Goal: Use online tool/utility: Utilize a website feature to perform a specific function

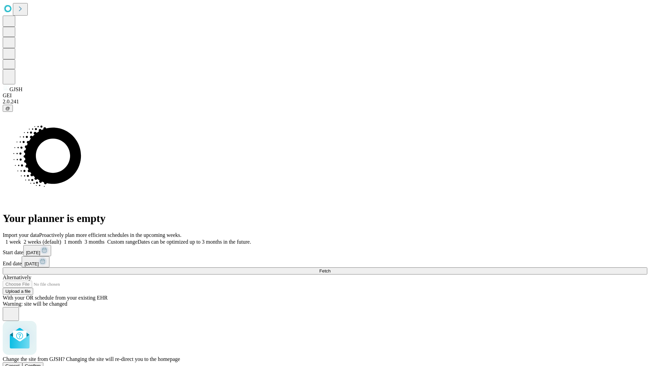
click at [41, 363] on span "Confirm" at bounding box center [33, 365] width 16 height 5
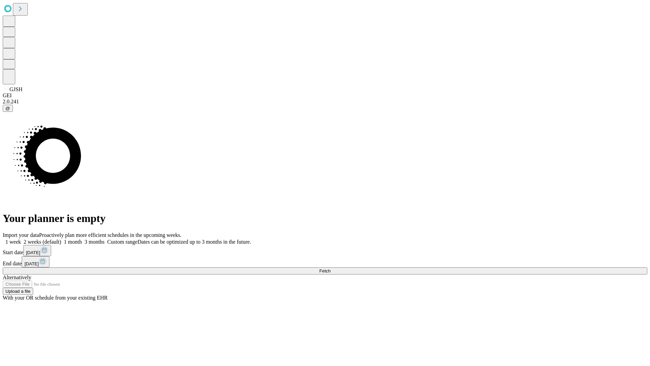
click at [61, 239] on label "2 weeks (default)" at bounding box center [41, 242] width 40 height 6
click at [330, 268] on span "Fetch" at bounding box center [324, 270] width 11 height 5
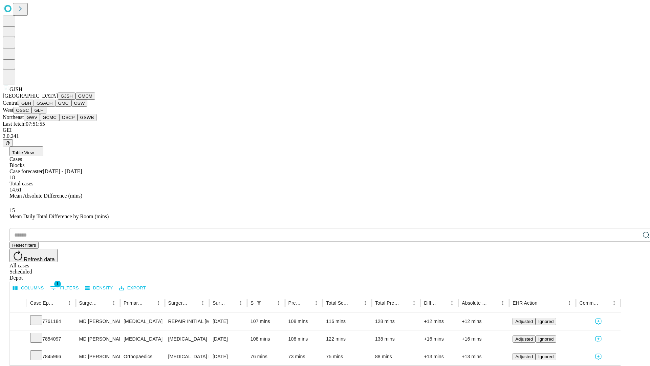
click at [75, 100] on button "GMCM" at bounding box center [85, 95] width 20 height 7
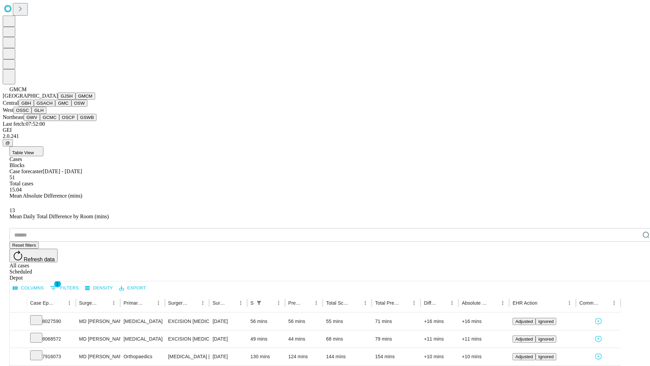
click at [34, 107] on button "GBH" at bounding box center [26, 103] width 15 height 7
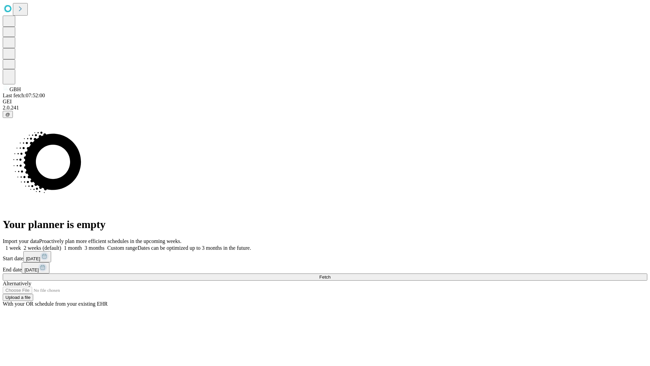
click at [330, 274] on span "Fetch" at bounding box center [324, 276] width 11 height 5
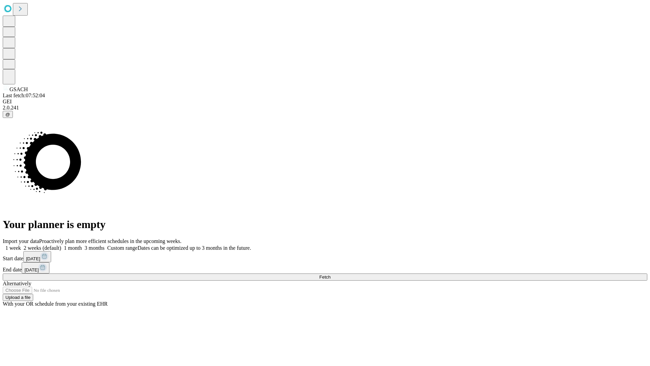
click at [61, 245] on label "2 weeks (default)" at bounding box center [41, 248] width 40 height 6
click at [330, 274] on span "Fetch" at bounding box center [324, 276] width 11 height 5
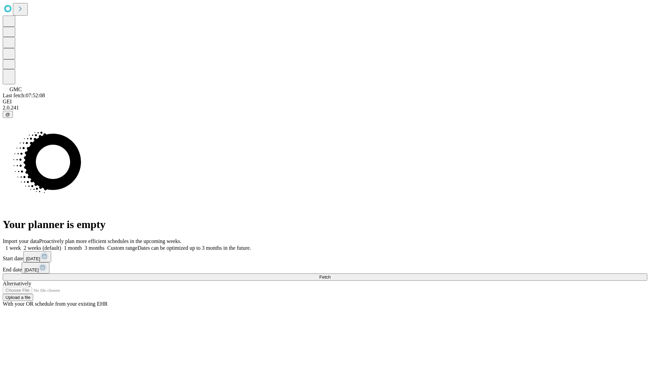
click at [61, 245] on label "2 weeks (default)" at bounding box center [41, 248] width 40 height 6
click at [330, 274] on span "Fetch" at bounding box center [324, 276] width 11 height 5
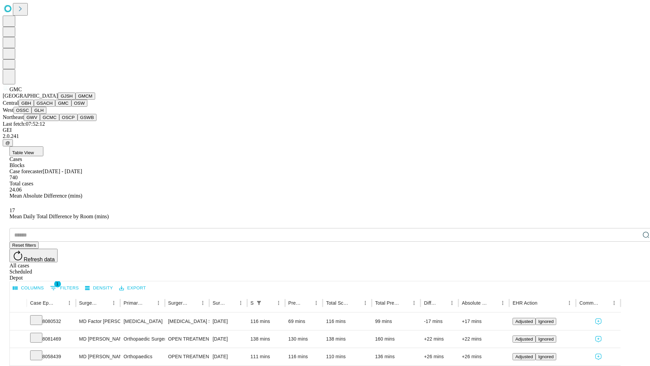
click at [71, 107] on button "OSW" at bounding box center [79, 103] width 16 height 7
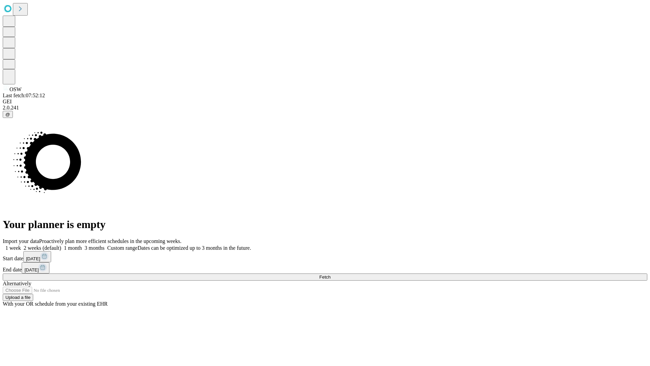
click at [61, 245] on label "2 weeks (default)" at bounding box center [41, 248] width 40 height 6
click at [330, 274] on span "Fetch" at bounding box center [324, 276] width 11 height 5
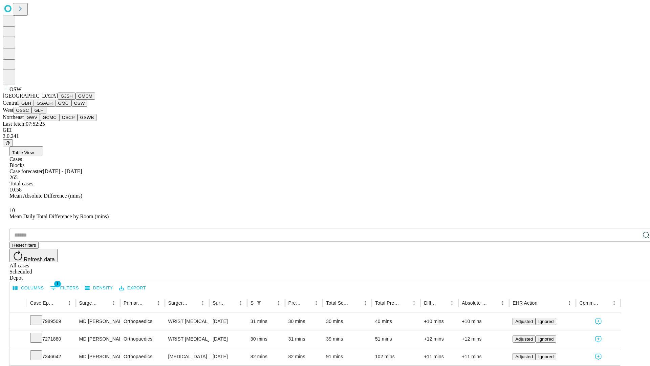
click at [32, 114] on button "OSSC" at bounding box center [23, 110] width 18 height 7
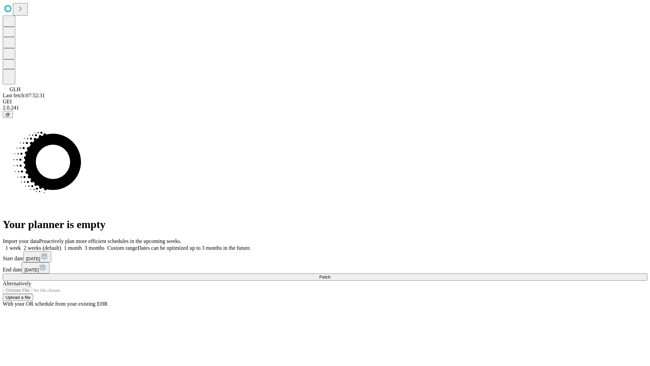
click at [61, 245] on label "2 weeks (default)" at bounding box center [41, 248] width 40 height 6
click at [330, 274] on span "Fetch" at bounding box center [324, 276] width 11 height 5
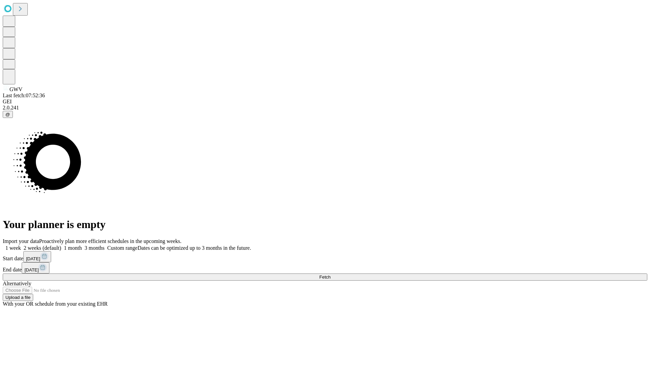
click at [330, 274] on span "Fetch" at bounding box center [324, 276] width 11 height 5
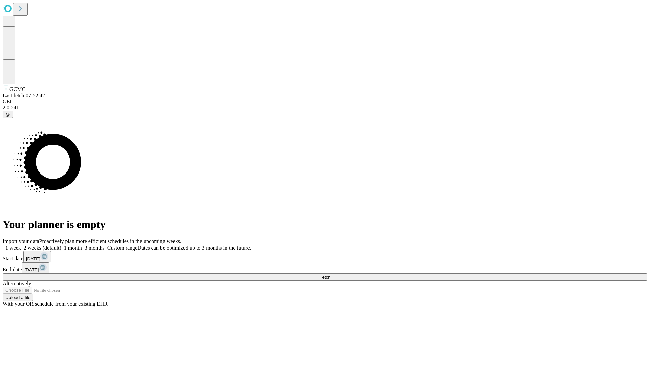
click at [61, 245] on label "2 weeks (default)" at bounding box center [41, 248] width 40 height 6
click at [330, 274] on span "Fetch" at bounding box center [324, 276] width 11 height 5
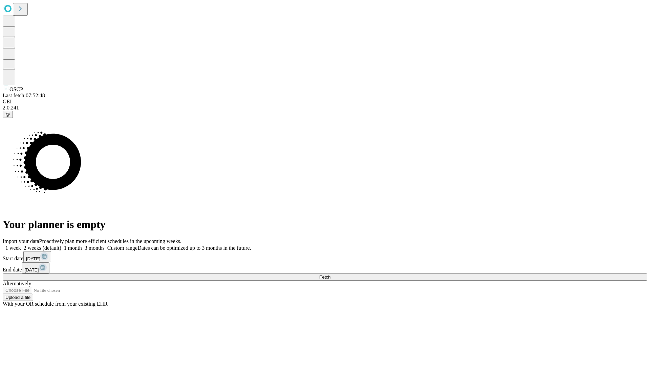
click at [61, 245] on label "2 weeks (default)" at bounding box center [41, 248] width 40 height 6
click at [330, 274] on span "Fetch" at bounding box center [324, 276] width 11 height 5
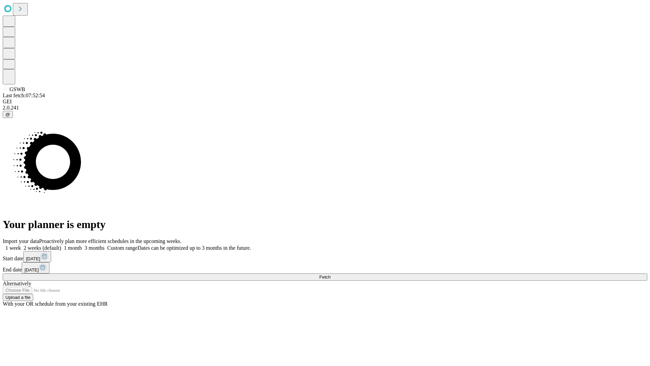
click at [61, 245] on label "2 weeks (default)" at bounding box center [41, 248] width 40 height 6
click at [330, 274] on span "Fetch" at bounding box center [324, 276] width 11 height 5
